Goal: Task Accomplishment & Management: Complete application form

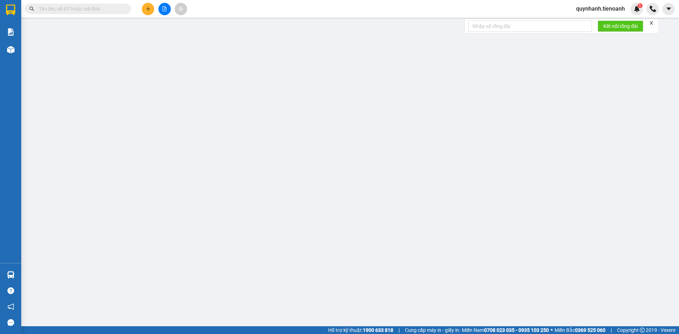
click at [149, 11] on icon "plus" at bounding box center [148, 8] width 5 height 5
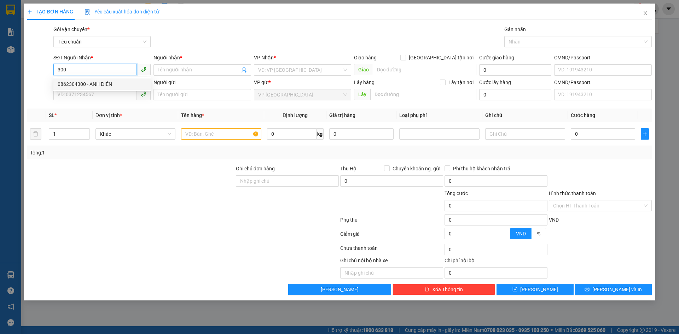
click at [104, 83] on div "0862304300 - ANH ĐIỀN" at bounding box center [102, 84] width 89 height 8
type input "0862304300"
type input "[PERSON_NAME]"
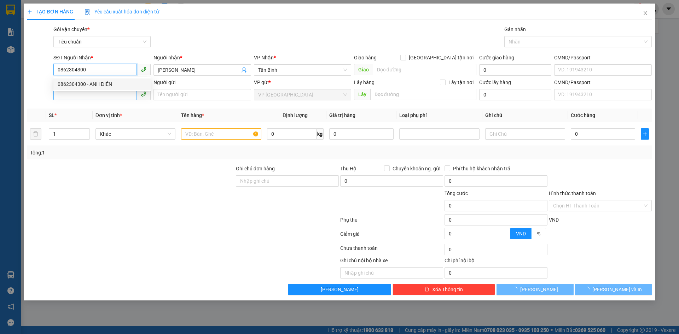
type input "40.000"
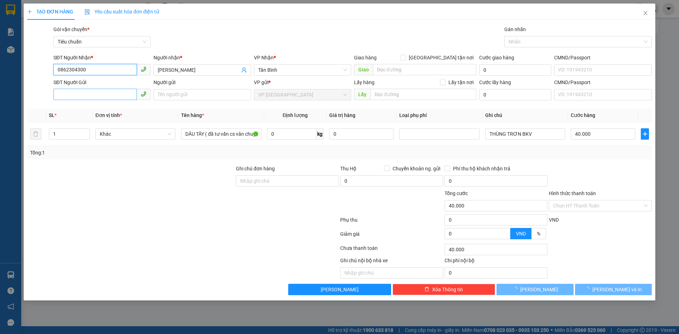
type input "0862304300"
click at [101, 94] on input "SĐT Người Gửi" at bounding box center [95, 94] width 84 height 11
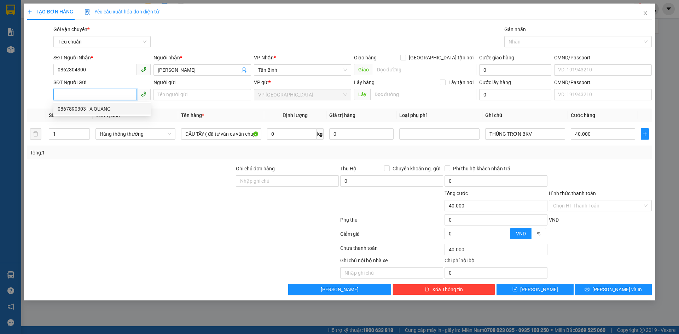
click at [69, 105] on div "0867890303 - A QUANG" at bounding box center [102, 109] width 89 height 8
type input "0867890303"
type input "A QUANG"
click at [596, 201] on input "Hình thức thanh toán" at bounding box center [598, 206] width 90 height 11
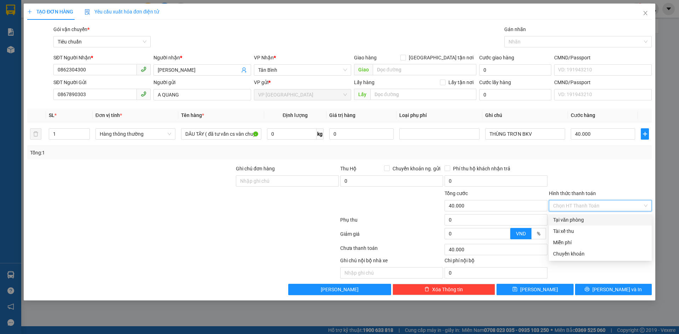
click at [578, 219] on div "Tại văn phòng" at bounding box center [600, 220] width 94 height 8
type input "0"
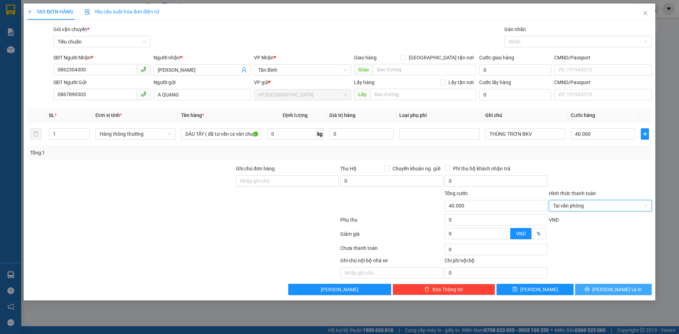
drag, startPoint x: 616, startPoint y: 290, endPoint x: 598, endPoint y: 288, distance: 17.8
click at [615, 290] on span "[PERSON_NAME] và In" at bounding box center [618, 290] width 50 height 8
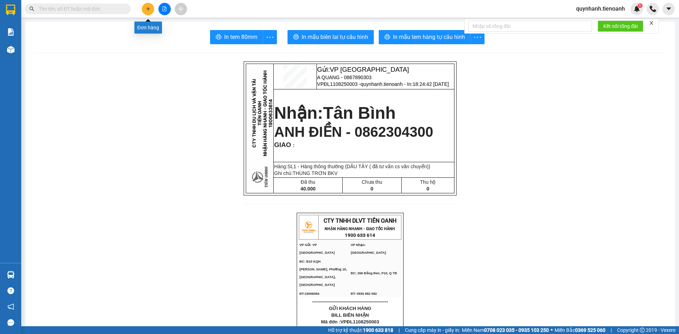
click at [149, 9] on icon "plus" at bounding box center [148, 8] width 5 height 5
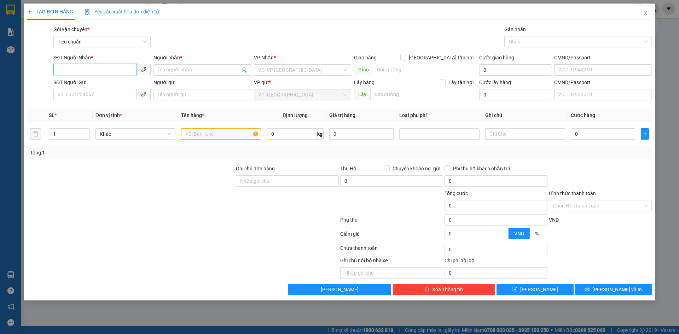
click at [116, 68] on input "SĐT Người Nhận *" at bounding box center [95, 69] width 84 height 11
type input "0348945922"
click at [171, 70] on input "Người nhận *" at bounding box center [199, 70] width 82 height 8
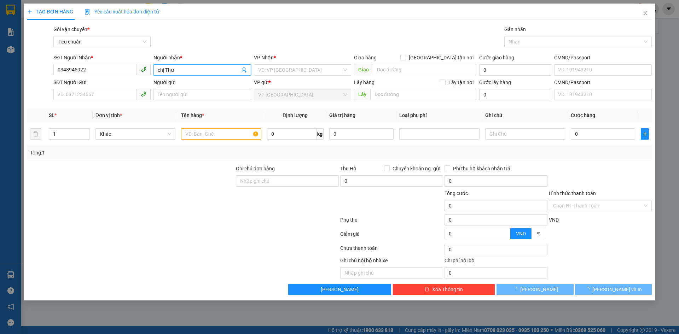
type input "chị Thư"
drag, startPoint x: 148, startPoint y: 174, endPoint x: 141, endPoint y: 162, distance: 13.7
click at [147, 172] on div at bounding box center [131, 177] width 209 height 25
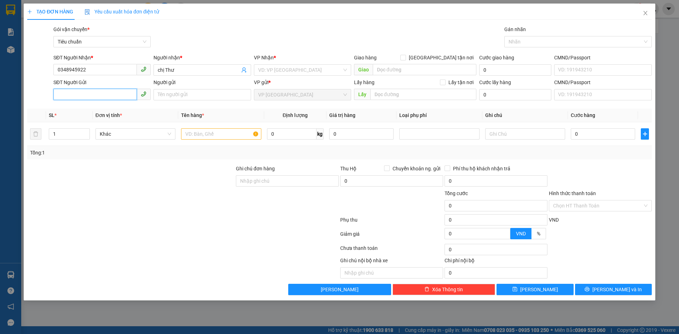
click at [113, 97] on input "SĐT Người Gửi" at bounding box center [95, 94] width 84 height 11
drag, startPoint x: 98, startPoint y: 68, endPoint x: 51, endPoint y: 66, distance: 47.5
click at [51, 66] on div "SĐT Người Nhận * 0348945922 0348945922 Người nhận * chị Thư VP Nhận * VD: VP [G…" at bounding box center [340, 66] width 626 height 25
click at [72, 96] on input "SĐT Người Gửi" at bounding box center [95, 94] width 84 height 11
paste input "0348945922"
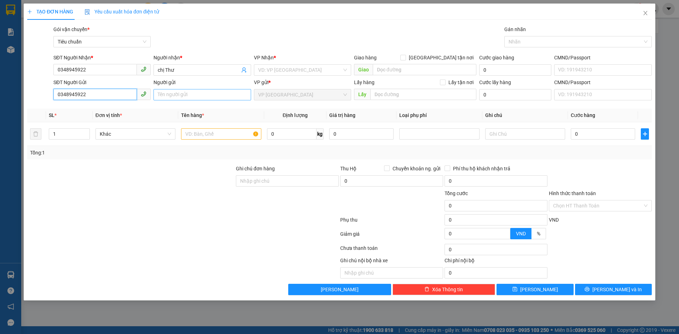
type input "0348945922"
click at [177, 95] on input "Người gửi" at bounding box center [202, 94] width 97 height 11
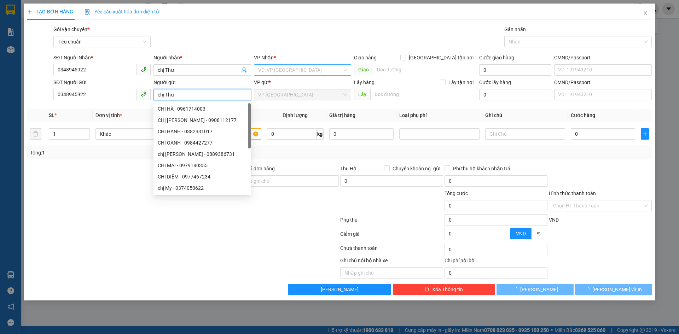
type input "chị Thư"
click at [314, 67] on input "search" at bounding box center [300, 70] width 84 height 11
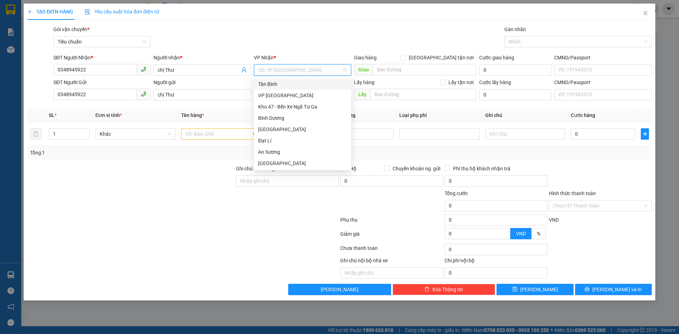
drag, startPoint x: 286, startPoint y: 95, endPoint x: 270, endPoint y: 87, distance: 17.6
click at [270, 87] on div "Tân Bình VP Đà Lạt Kho 47 - Bến Xe Ngã Tư Ga Bình Dương Thủ Đức Đạt Lí An Sương…" at bounding box center [302, 135] width 97 height 113
click at [270, 85] on div "Tân Bình" at bounding box center [302, 84] width 89 height 8
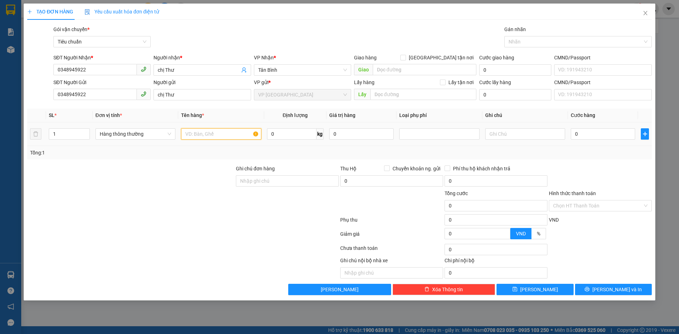
click at [230, 133] on input "text" at bounding box center [221, 133] width 80 height 11
type input "q"
click at [146, 131] on span "Hàng thông thường" at bounding box center [135, 134] width 71 height 11
type input "quần áo"
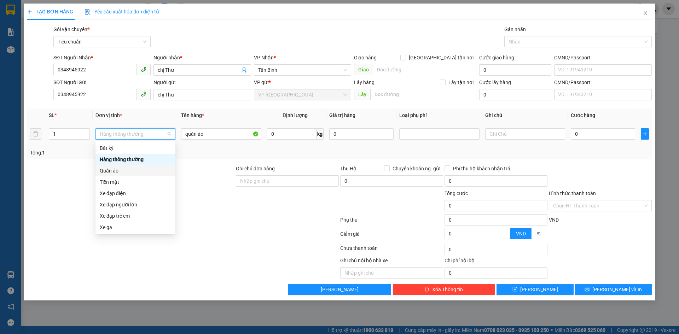
click at [110, 172] on div "Quần áo" at bounding box center [135, 171] width 71 height 8
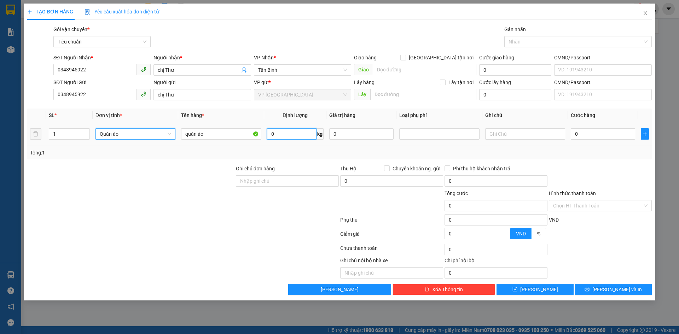
click at [301, 139] on input "0" at bounding box center [292, 133] width 50 height 11
click at [595, 131] on input "0" at bounding box center [603, 133] width 64 height 11
type input "04"
type input "4"
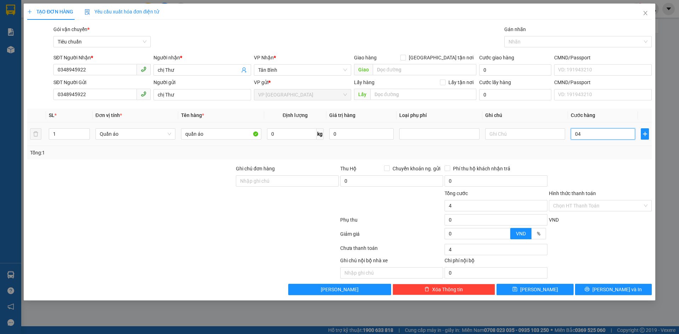
type input "040"
type input "40"
type input "0.400"
type input "400"
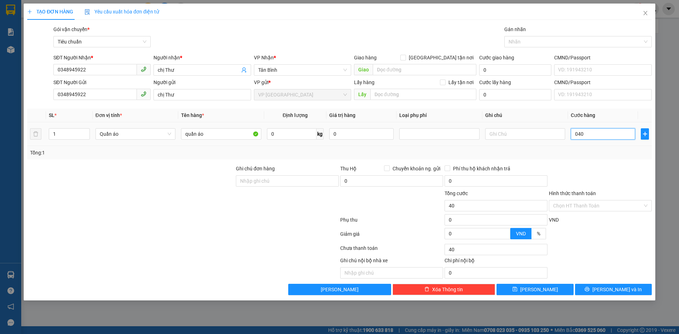
type input "400"
type input "04.000"
type input "4.000"
type input "040.000"
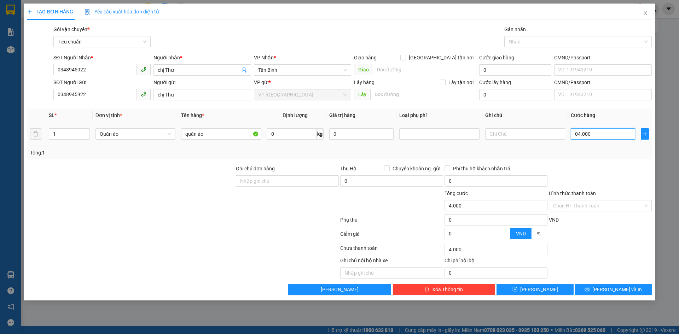
type input "40.000"
click at [598, 162] on div "Transit Pickup Surcharge Ids Transit Deliver Surcharge Ids Transit Deliver Surc…" at bounding box center [339, 160] width 625 height 270
click at [549, 137] on input "text" at bounding box center [526, 133] width 80 height 11
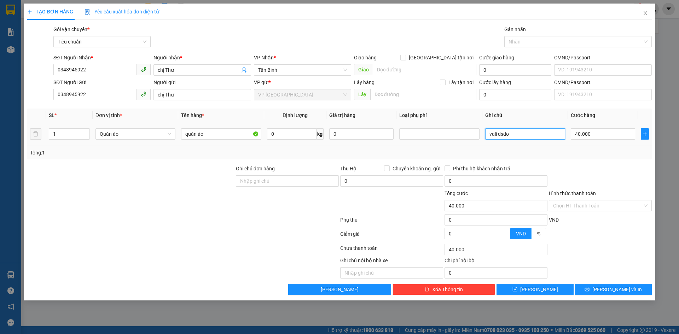
type input "vali dsdor"
drag, startPoint x: 542, startPoint y: 131, endPoint x: 478, endPoint y: 136, distance: 63.6
click at [478, 136] on tr "1 Quần áo quần áo 0 kg 0 vali dsdor 40.000" at bounding box center [339, 134] width 625 height 24
type input "vali đỏ"
click at [212, 135] on input "quần áo" at bounding box center [221, 133] width 80 height 11
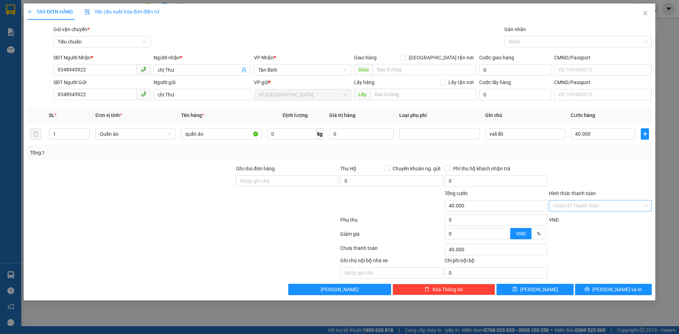
click at [598, 205] on input "Hình thức thanh toán" at bounding box center [598, 206] width 90 height 11
click at [576, 220] on div "Tại văn phòng" at bounding box center [600, 220] width 94 height 8
type input "0"
click at [620, 292] on span "[PERSON_NAME] và In" at bounding box center [618, 290] width 50 height 8
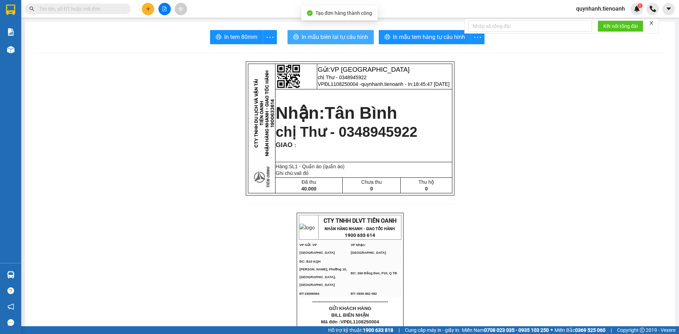
click at [324, 37] on span "In mẫu biên lai tự cấu hình" at bounding box center [335, 37] width 67 height 9
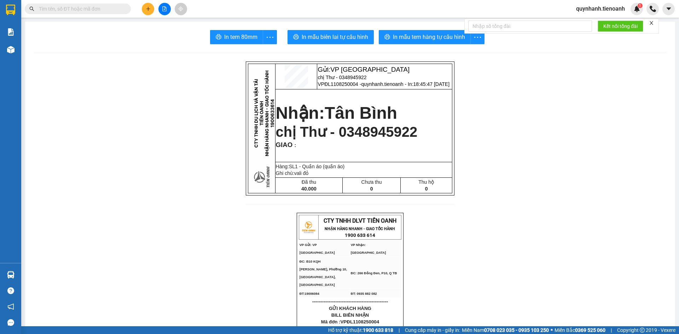
click at [109, 7] on input "text" at bounding box center [81, 9] width 84 height 8
paste input "0769819999"
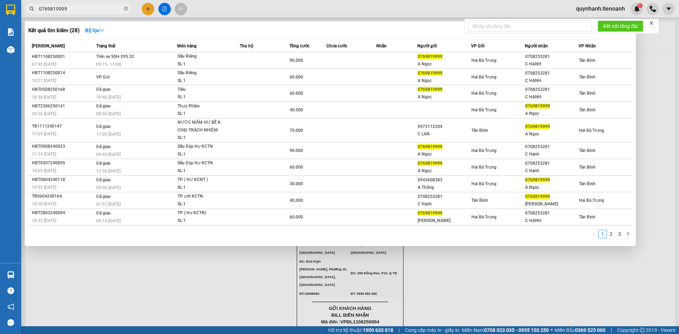
type input "0769819999"
click at [124, 9] on icon "close-circle" at bounding box center [126, 8] width 4 height 4
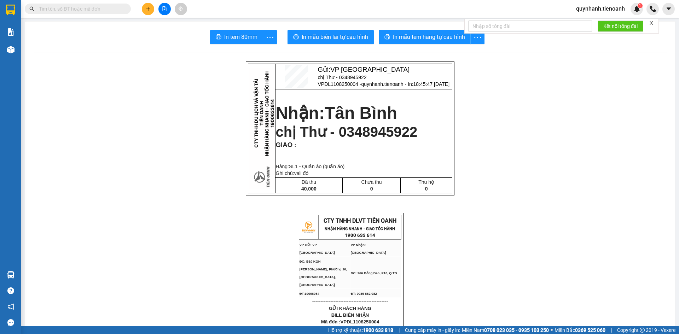
paste input "0976610090"
type input "0976610090"
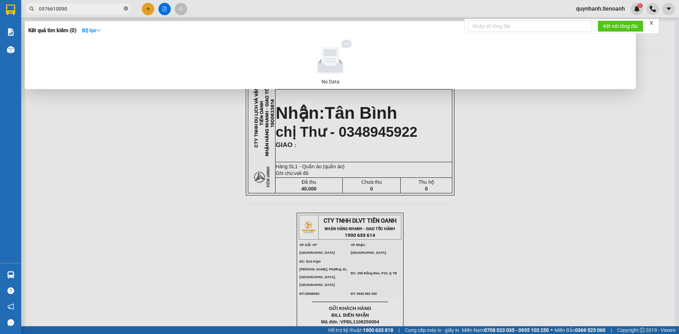
click at [127, 6] on span at bounding box center [126, 9] width 4 height 7
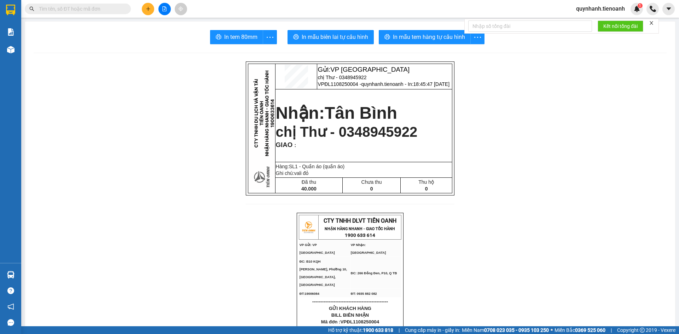
click at [131, 11] on div at bounding box center [69, 9] width 138 height 11
click at [130, 8] on div at bounding box center [69, 9] width 138 height 11
click at [55, 7] on input "text" at bounding box center [81, 9] width 84 height 8
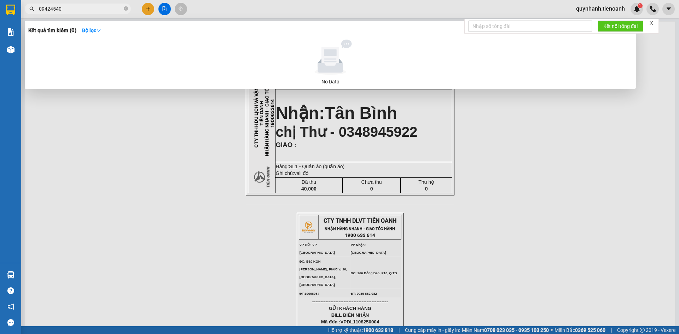
click at [56, 10] on input "09424540" at bounding box center [81, 9] width 84 height 8
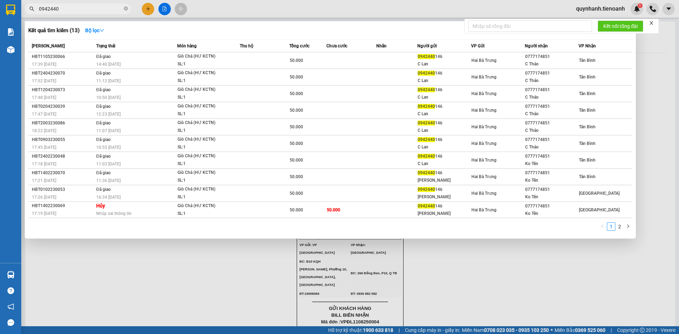
click at [82, 7] on input "0942440" at bounding box center [81, 9] width 84 height 8
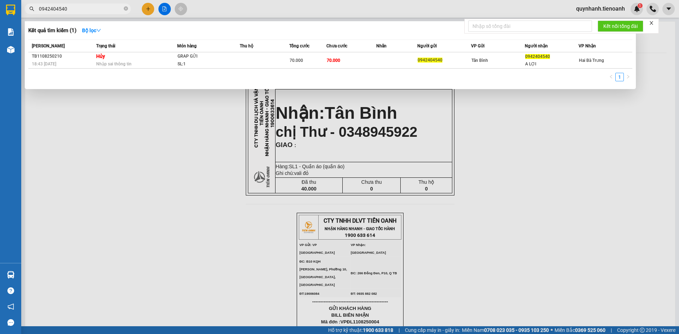
type input "0942404540"
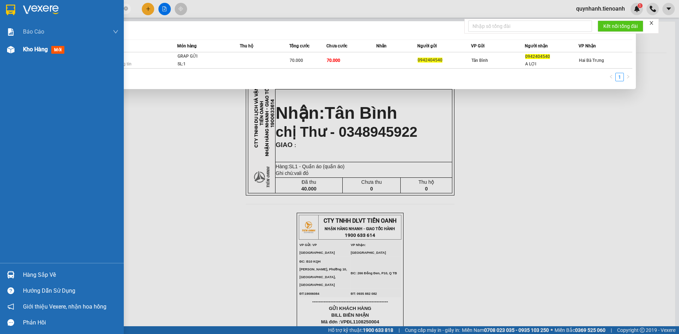
click at [33, 48] on span "Kho hàng" at bounding box center [35, 49] width 25 height 7
